Goal: Use online tool/utility: Utilize a website feature to perform a specific function

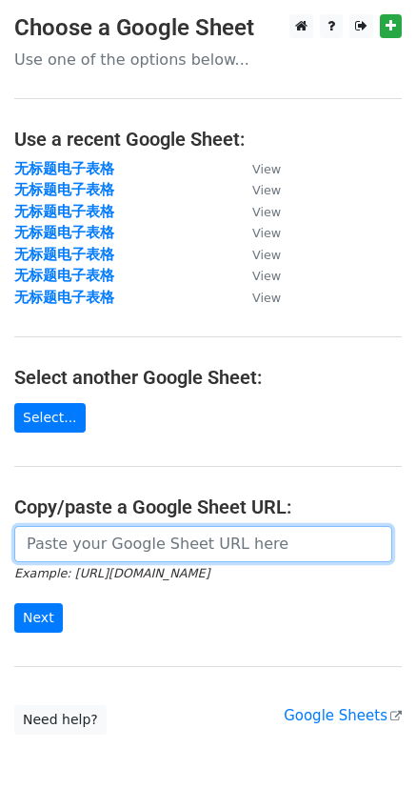
click at [130, 557] on input "url" at bounding box center [203, 544] width 378 height 36
paste input "[URL][DOMAIN_NAME]"
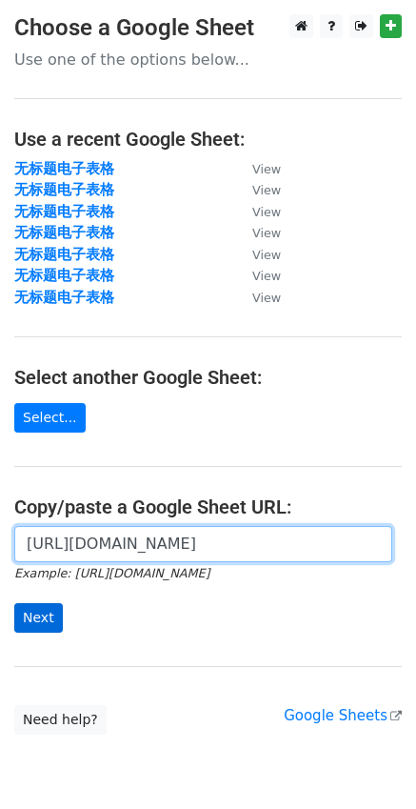
scroll to position [0, 472]
type input "[URL][DOMAIN_NAME]"
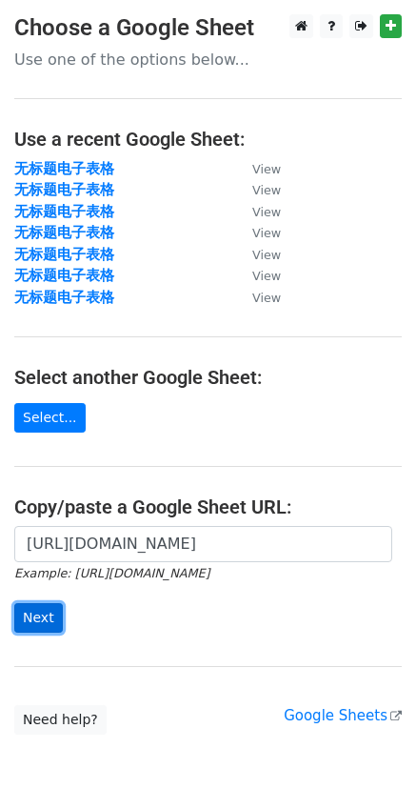
click at [26, 610] on input "Next" at bounding box center [38, 618] width 49 height 30
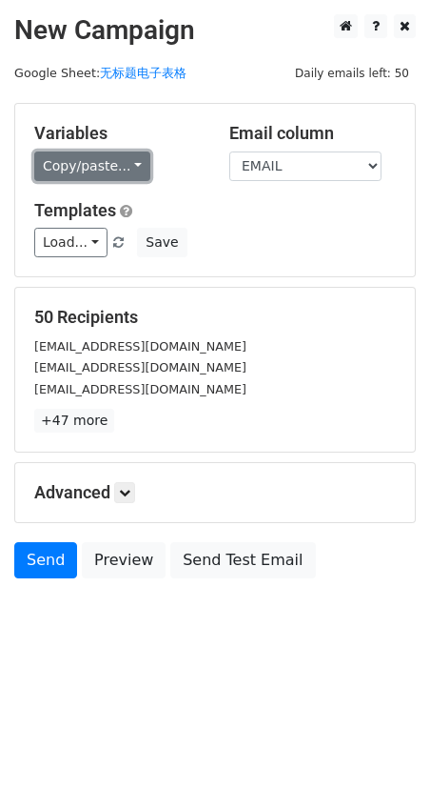
click at [88, 151] on link "Copy/paste..." at bounding box center [92, 166] width 116 height 30
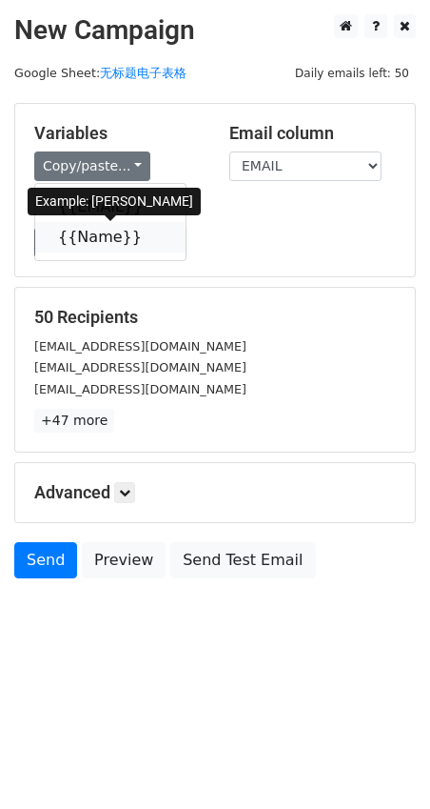
drag, startPoint x: 96, startPoint y: 236, endPoint x: 62, endPoint y: 247, distance: 35.9
click at [96, 236] on link "{{Name}}" at bounding box center [110, 237] width 150 height 30
